Goal: Check status: Check status

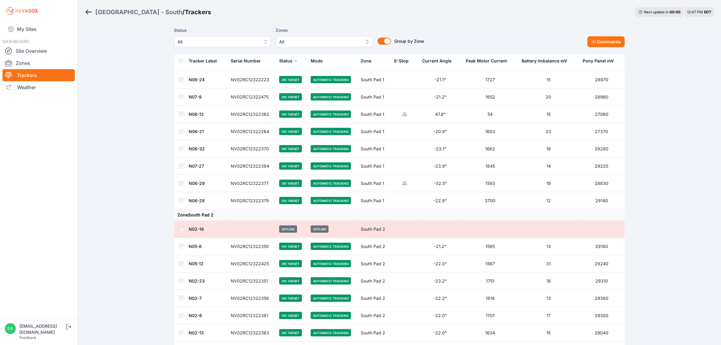
scroll to position [1173, 0]
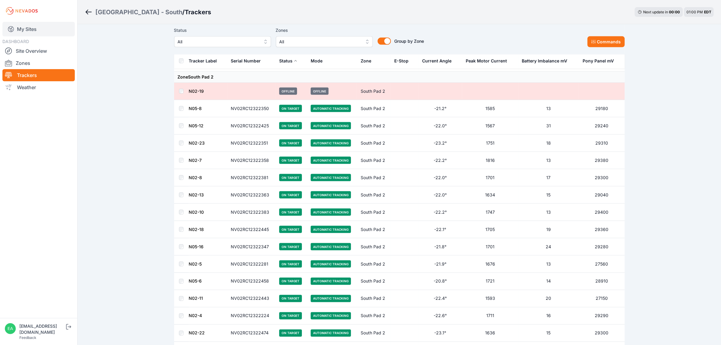
click at [32, 31] on link "My Sites" at bounding box center [38, 29] width 72 height 15
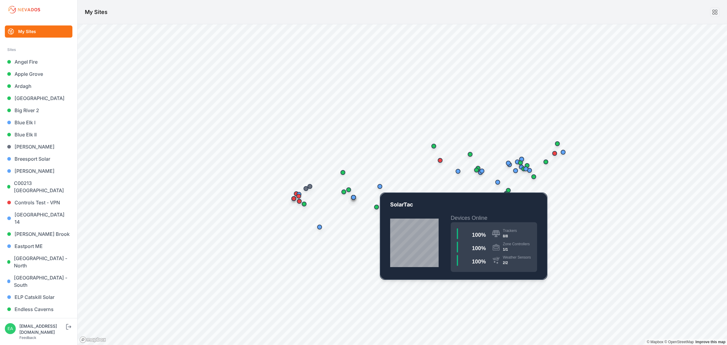
click at [379, 188] on div "Map marker" at bounding box center [380, 186] width 12 height 12
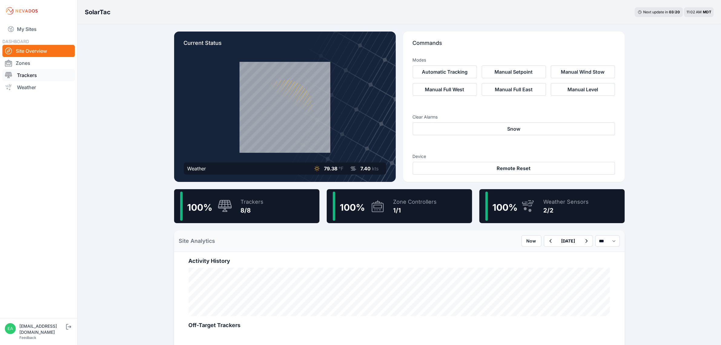
click at [33, 76] on link "Trackers" at bounding box center [38, 75] width 72 height 12
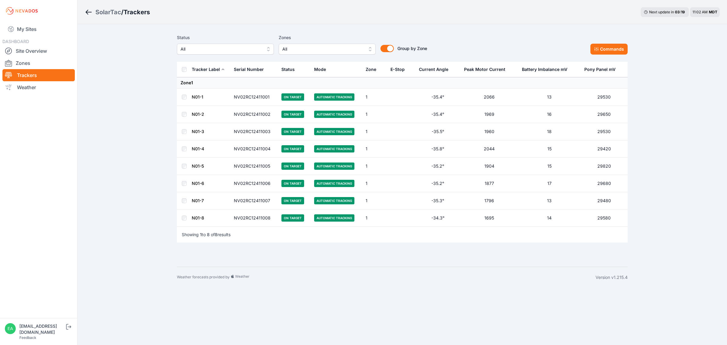
click at [192, 98] on link "N01-1" at bounding box center [198, 96] width 12 height 5
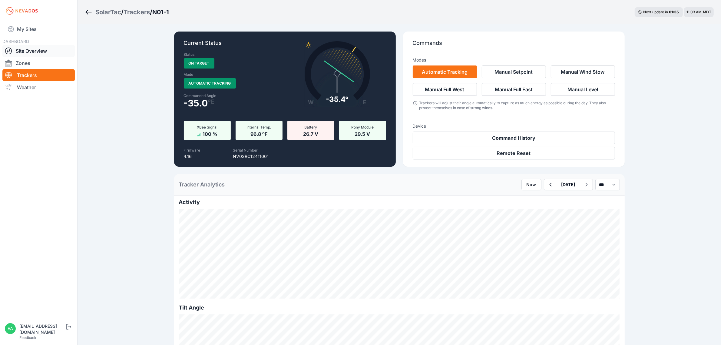
click at [46, 54] on link "Site Overview" at bounding box center [38, 51] width 72 height 12
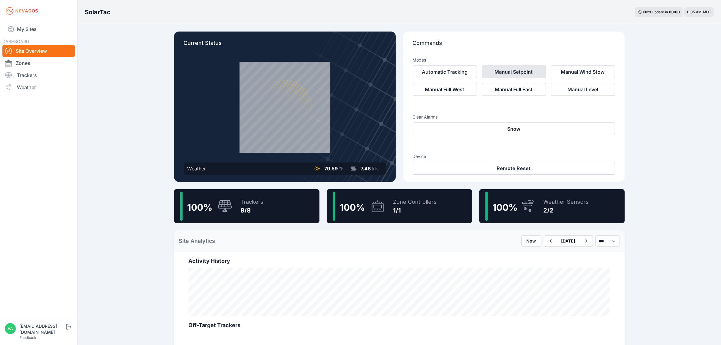
click at [507, 70] on button "Manual Setpoint" at bounding box center [514, 71] width 64 height 13
click at [654, 41] on div "SolarTac Next update in 00 : 00 11:05 AM MDT Current Status Weather 79.59 °F 7.…" at bounding box center [360, 335] width 721 height 670
click at [605, 114] on button "Cancel" at bounding box center [599, 114] width 32 height 11
click at [696, 11] on span "11:08 AM" at bounding box center [693, 12] width 15 height 5
click at [656, 15] on div "Next update in 00 : 00" at bounding box center [659, 12] width 48 height 10
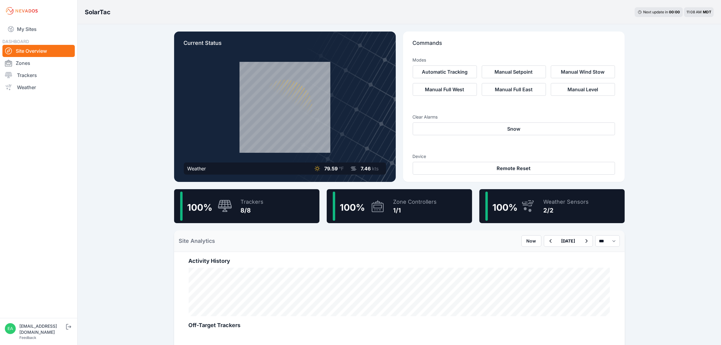
drag, startPoint x: 654, startPoint y: 11, endPoint x: 708, endPoint y: 8, distance: 54.0
drag, startPoint x: 708, startPoint y: 8, endPoint x: 702, endPoint y: 9, distance: 6.2
drag, startPoint x: 702, startPoint y: 9, endPoint x: 676, endPoint y: 261, distance: 253.2
click at [676, 261] on div "SolarTac Next update in 00 : 00 11:08 AM MDT Current Status Weather 79.59 °F 7.…" at bounding box center [360, 335] width 721 height 670
click at [219, 212] on div "100 %" at bounding box center [206, 205] width 52 height 29
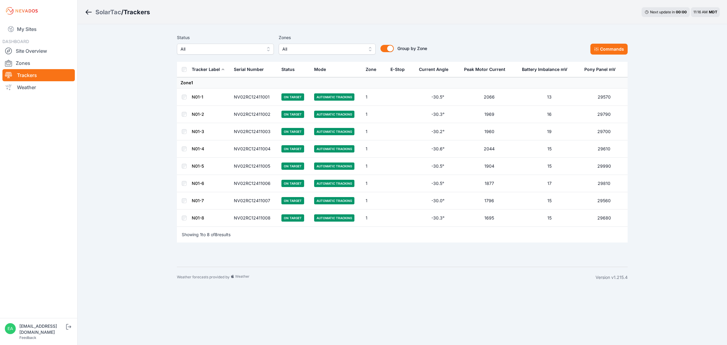
click at [197, 99] on link "N01-1" at bounding box center [198, 96] width 12 height 5
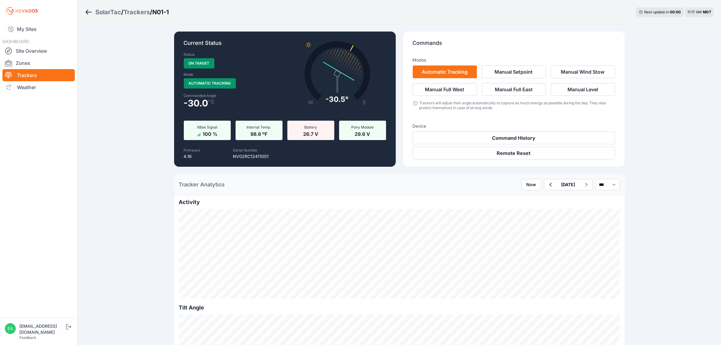
click at [88, 12] on icon "Breadcrumb" at bounding box center [89, 11] width 8 height 7
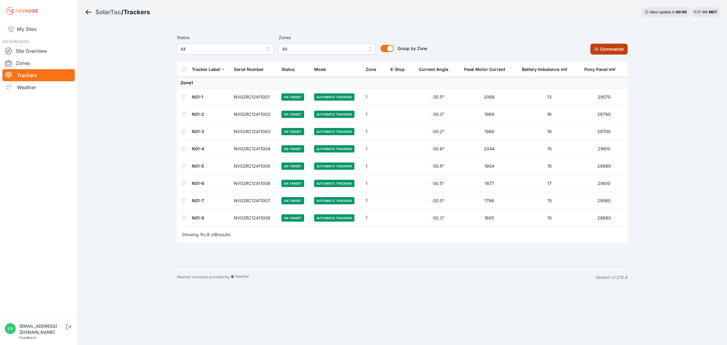
click at [600, 52] on button "Commands" at bounding box center [608, 49] width 37 height 11
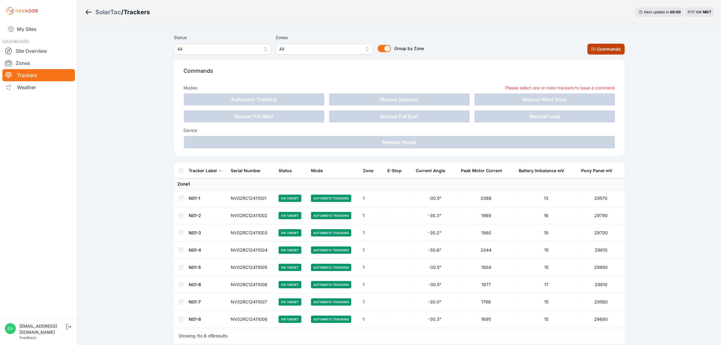
click at [599, 48] on button "Commands" at bounding box center [605, 49] width 37 height 11
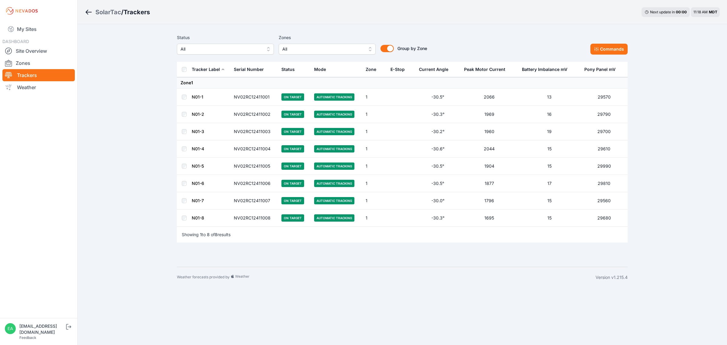
click at [232, 52] on span "All" at bounding box center [220, 48] width 81 height 7
click at [306, 50] on div "Status All All On Target Off Target Offline Zones All Group by Zone Group by Zo…" at bounding box center [302, 44] width 250 height 21
click at [306, 50] on span "All" at bounding box center [322, 48] width 81 height 7
click at [309, 51] on span "All" at bounding box center [322, 48] width 81 height 7
click at [152, 140] on div "SolarTac / Trackers Next update in 00 : 00 11:18 AM MDT Status All Zones All Gr…" at bounding box center [363, 143] width 727 height 287
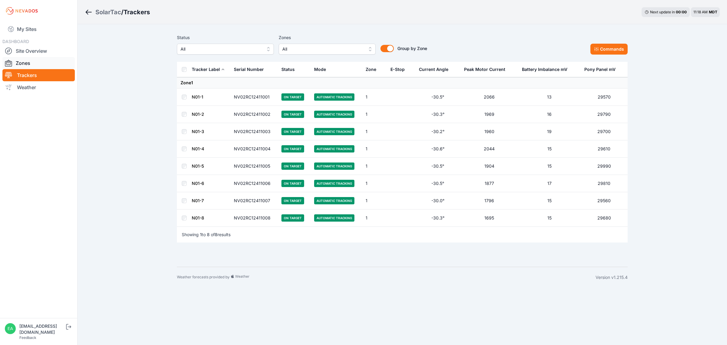
click at [27, 64] on link "Zones" at bounding box center [38, 63] width 72 height 12
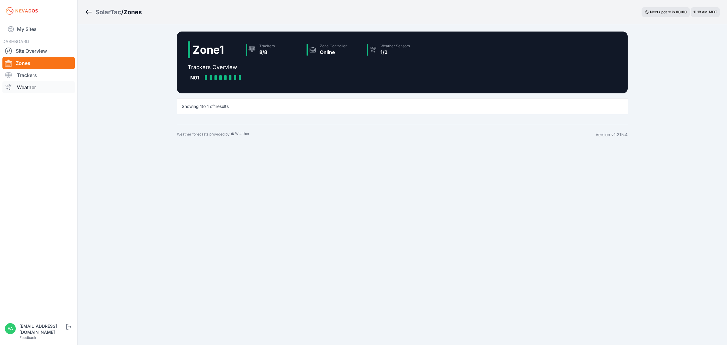
click at [31, 85] on link "Weather" at bounding box center [38, 87] width 72 height 12
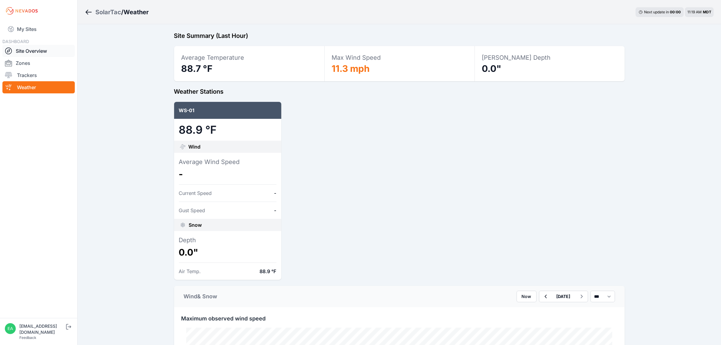
click at [32, 49] on link "Site Overview" at bounding box center [38, 51] width 72 height 12
